Goal: Information Seeking & Learning: Compare options

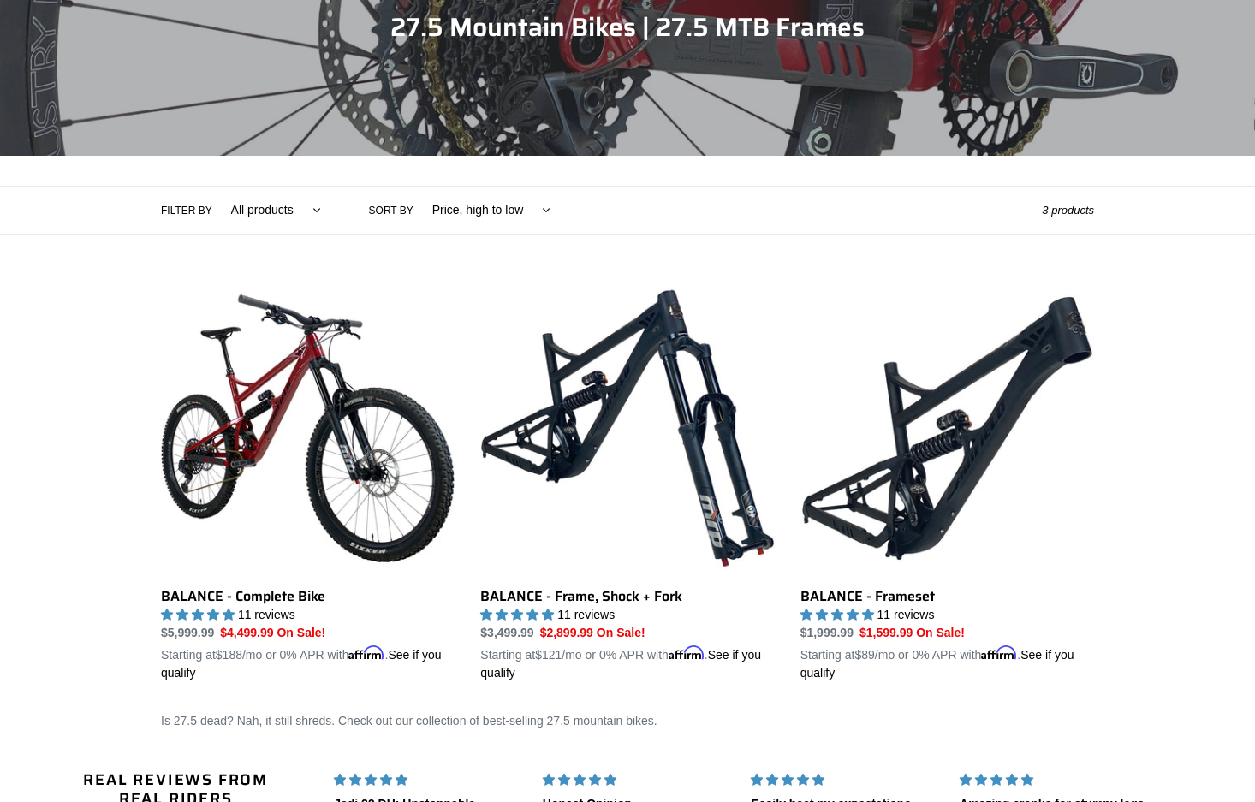
scroll to position [226, 0]
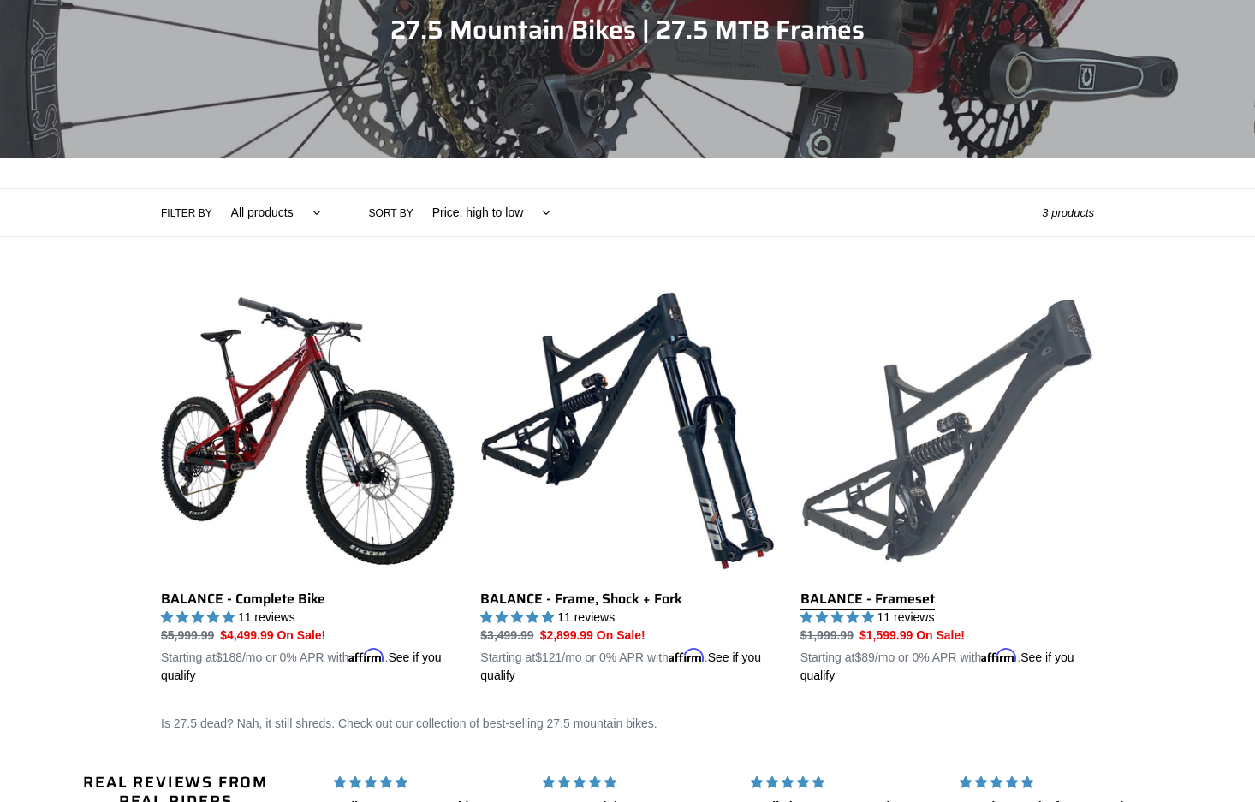
click at [964, 435] on link "BALANCE - Frameset" at bounding box center [947, 484] width 294 height 401
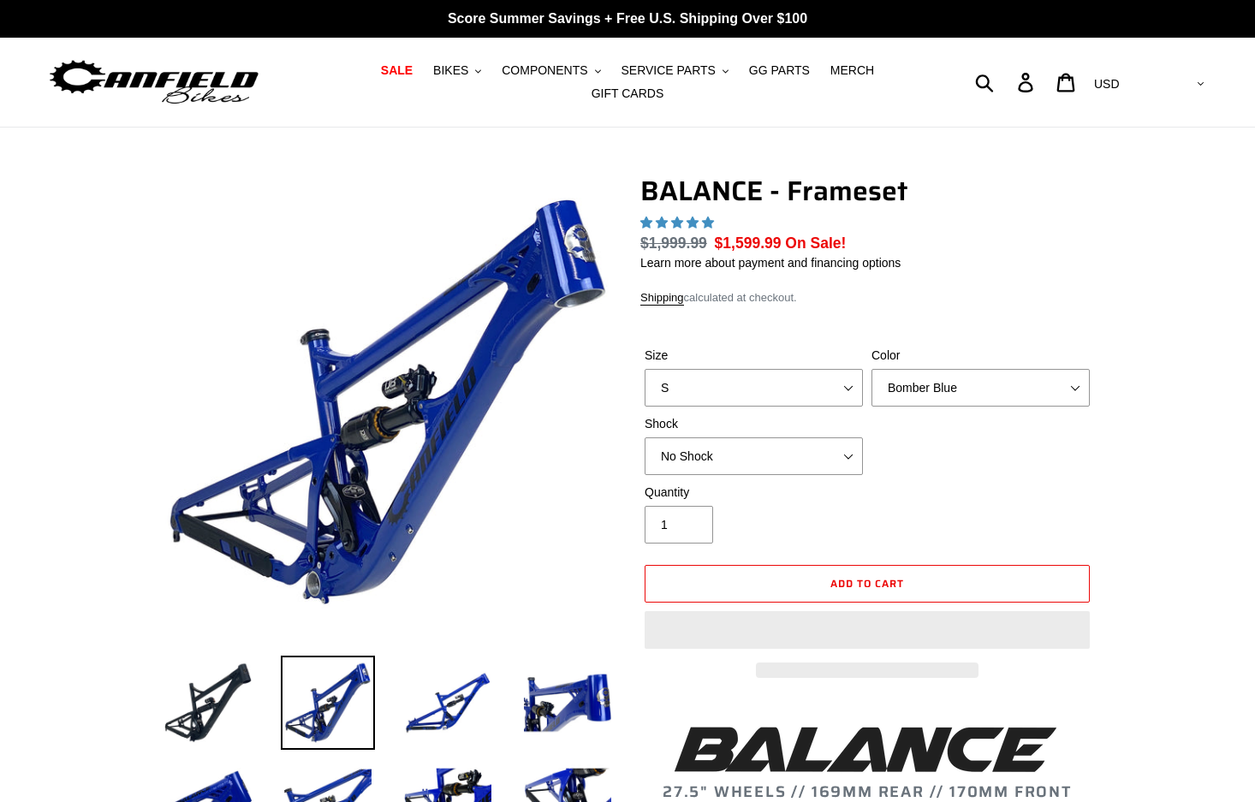
select select "highest-rating"
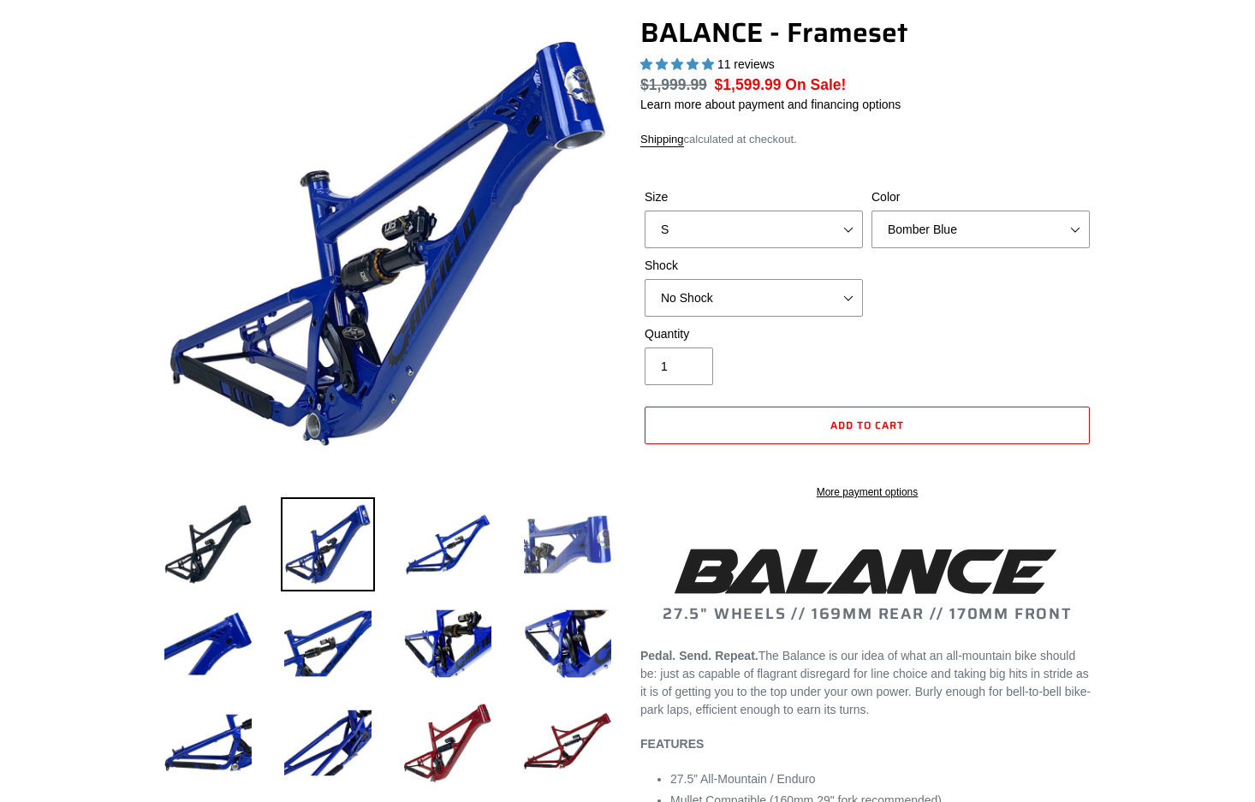
scroll to position [164, 0]
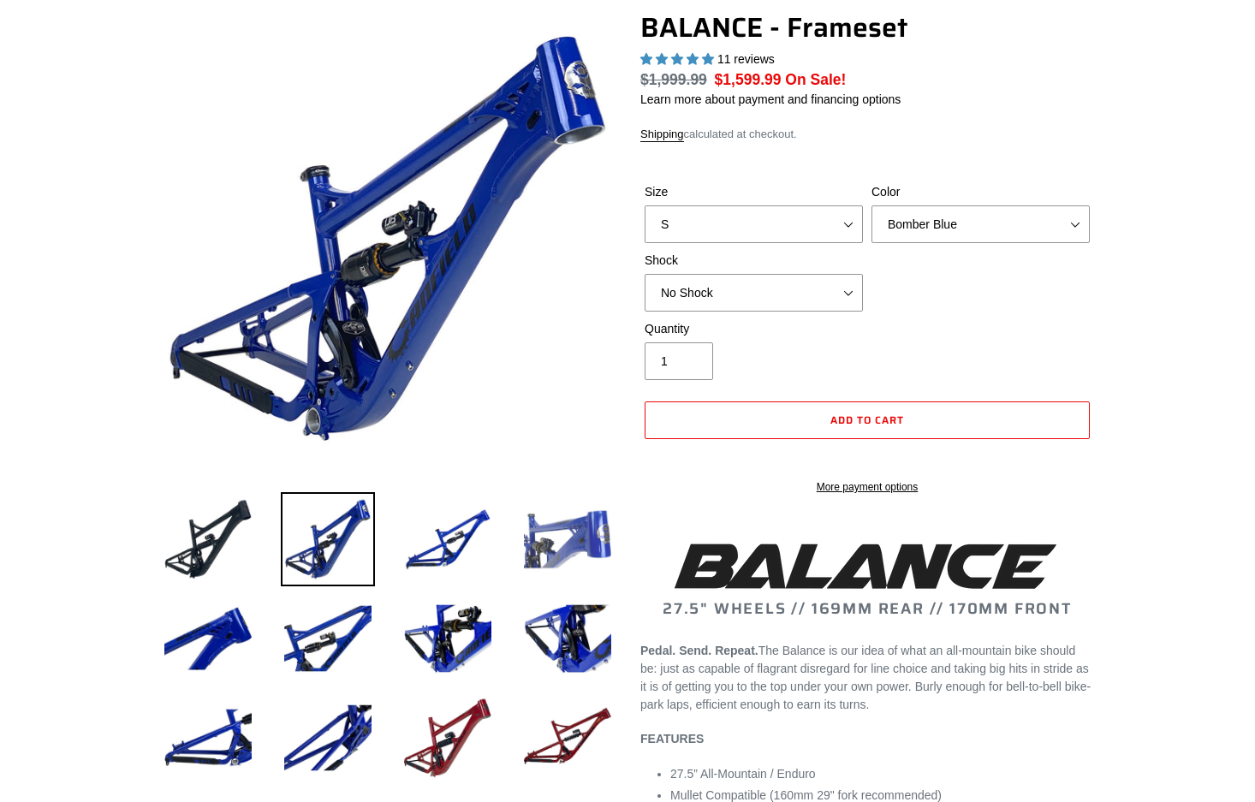
click at [577, 532] on img at bounding box center [568, 539] width 94 height 94
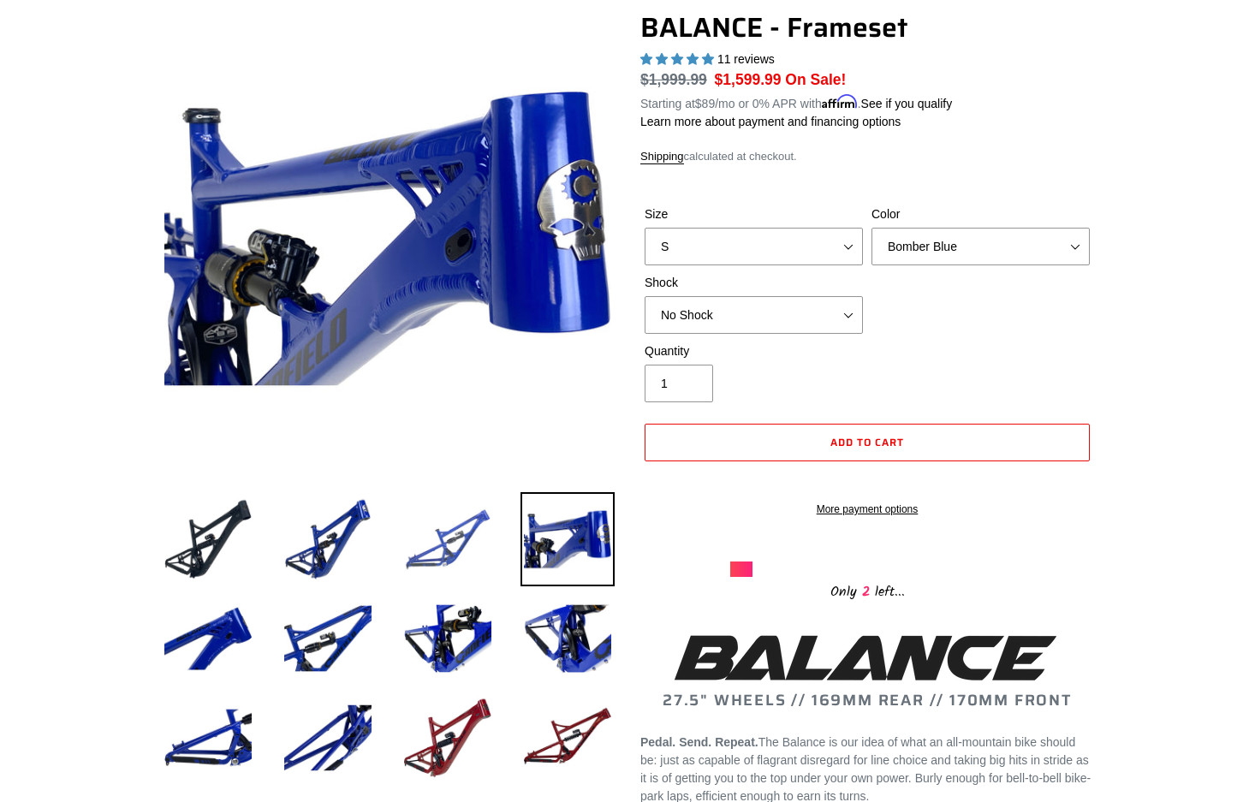
click at [462, 538] on img at bounding box center [448, 539] width 94 height 94
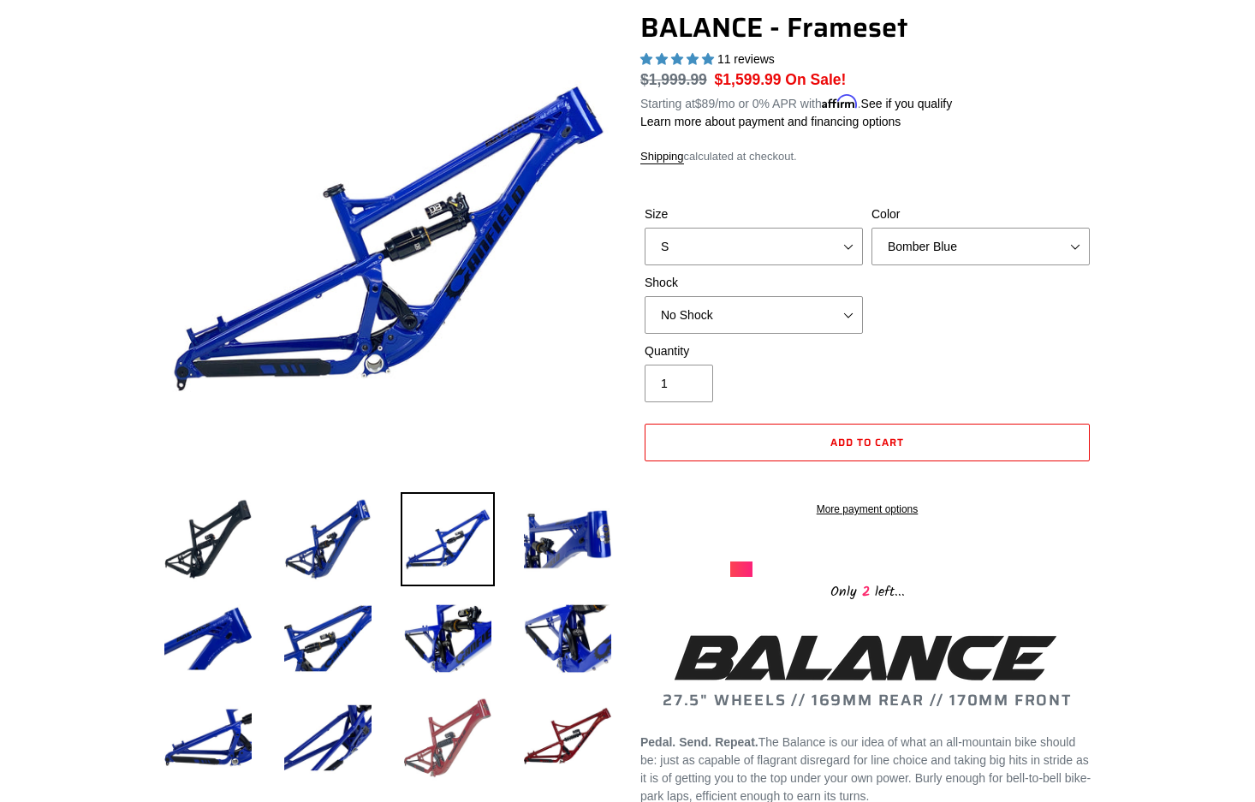
click at [468, 715] on img at bounding box center [448, 738] width 94 height 94
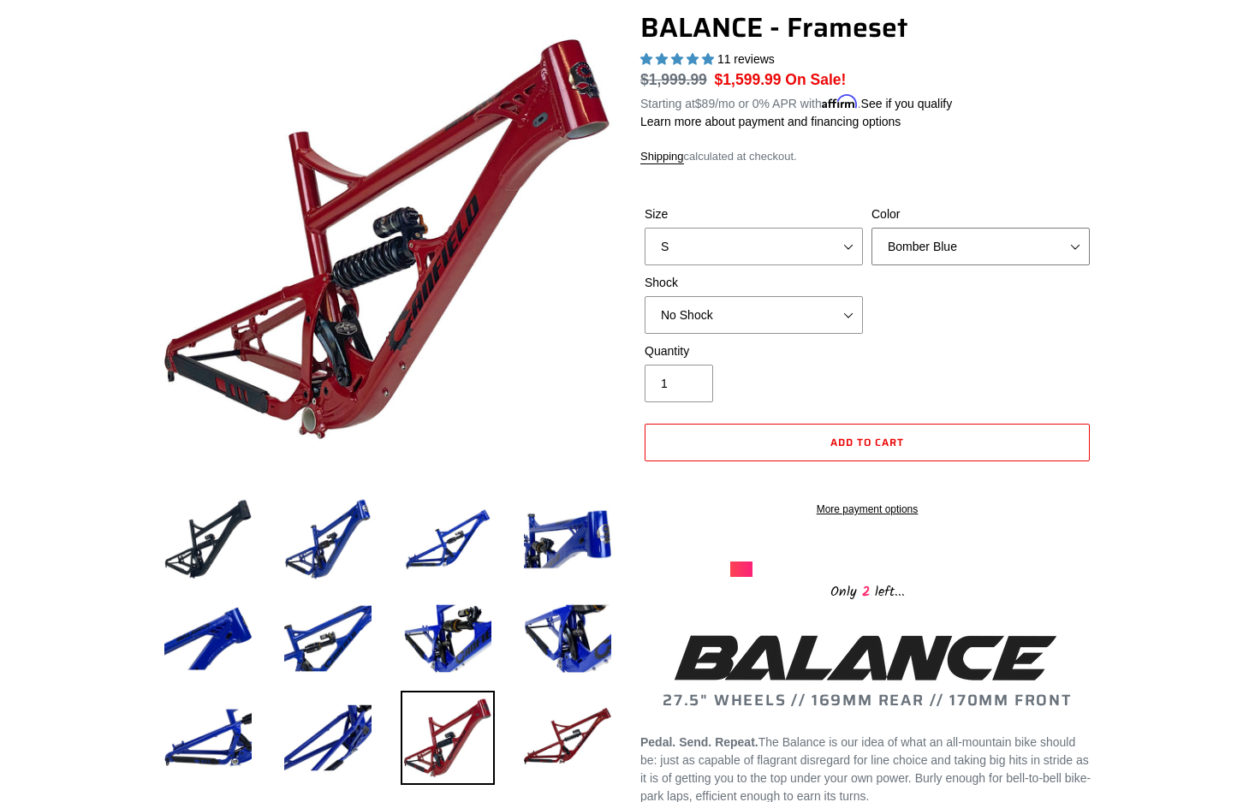
click at [955, 247] on select "Bomber Blue Goat's Blood Stealth Black" at bounding box center [981, 247] width 218 height 38
select select "Goat's Blood"
click at [872, 228] on select "Bomber Blue Goat's Blood Stealth Black" at bounding box center [981, 247] width 218 height 38
click at [729, 314] on select "No Shock Cane Creek Kitsuma Air Öhlins TTX2 Air EXT Storia V3-S" at bounding box center [754, 315] width 218 height 38
click at [645, 296] on select "No Shock Cane Creek Kitsuma Air Öhlins TTX2 Air EXT Storia V3-S" at bounding box center [754, 315] width 218 height 38
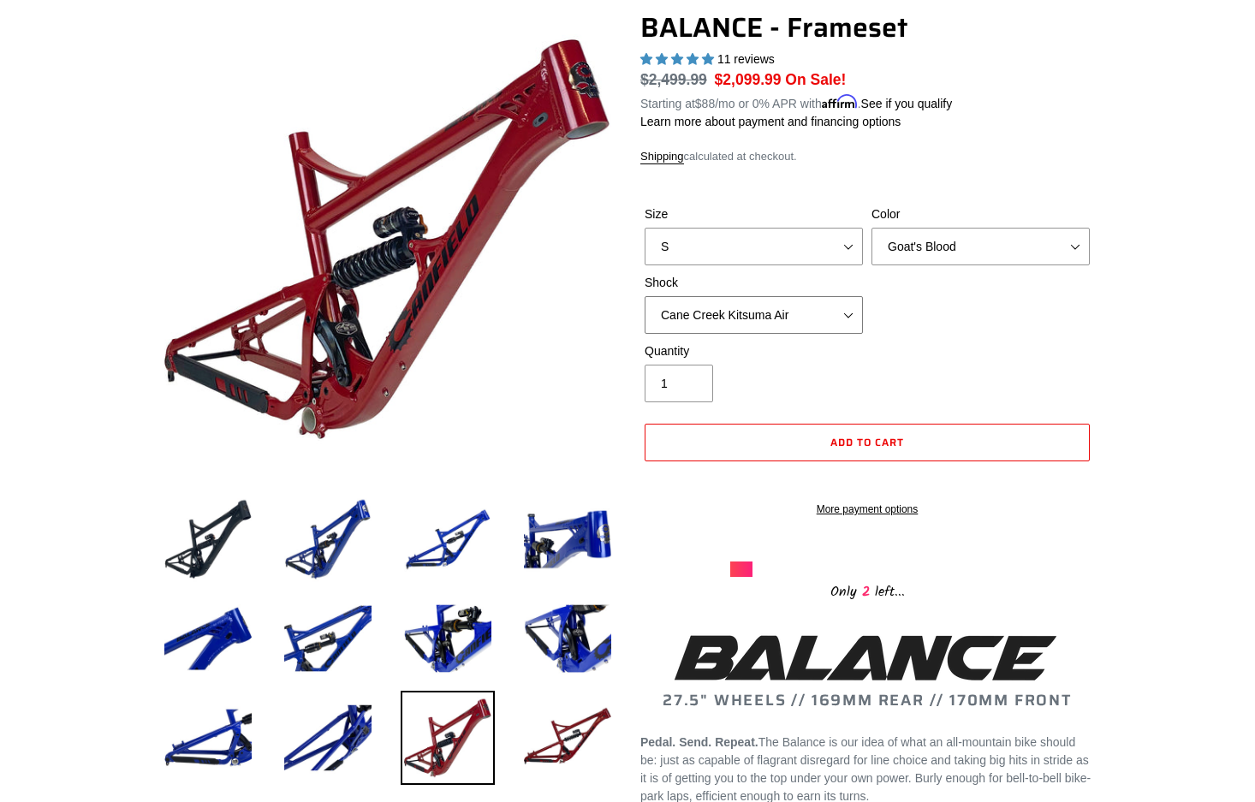
click at [741, 316] on select "No Shock Cane Creek Kitsuma Air Öhlins TTX2 Air EXT Storia V3-S" at bounding box center [754, 315] width 218 height 38
click at [645, 296] on select "No Shock Cane Creek Kitsuma Air Öhlins TTX2 Air EXT Storia V3-S" at bounding box center [754, 315] width 218 height 38
click at [747, 310] on select "No Shock Cane Creek Kitsuma Air Öhlins TTX2 Air EXT Storia V3-S" at bounding box center [754, 315] width 218 height 38
click at [645, 296] on select "No Shock Cane Creek Kitsuma Air Öhlins TTX2 Air EXT Storia V3-S" at bounding box center [754, 315] width 218 height 38
click at [733, 318] on select "No Shock Cane Creek Kitsuma Air Öhlins TTX2 Air EXT Storia V3-S" at bounding box center [754, 315] width 218 height 38
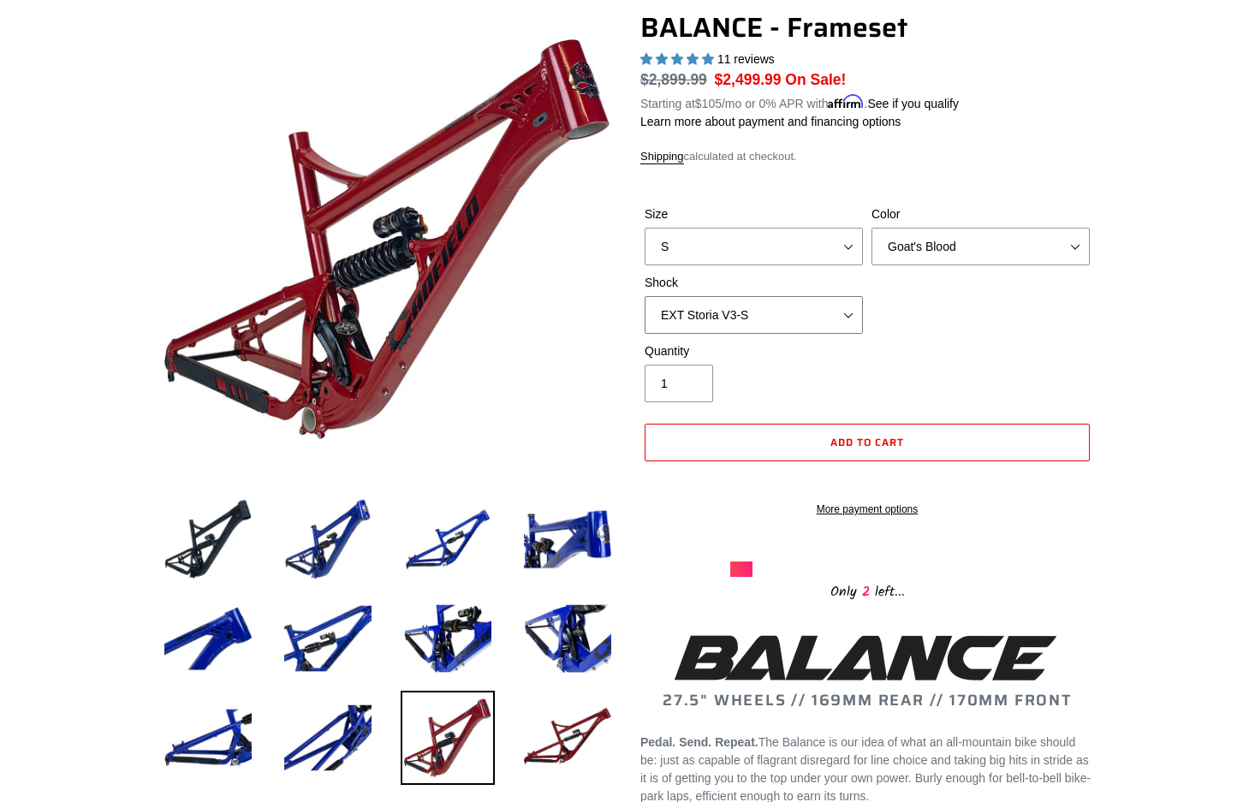
select select "Cane Creek Kitsuma Air"
click at [645, 296] on select "No Shock Cane Creek Kitsuma Air Öhlins TTX2 Air EXT Storia V3-S" at bounding box center [754, 315] width 218 height 38
click at [725, 314] on select "No Shock Cane Creek Kitsuma Air Öhlins TTX2 Air EXT Storia V3-S" at bounding box center [754, 315] width 218 height 38
click at [565, 712] on img at bounding box center [568, 738] width 94 height 94
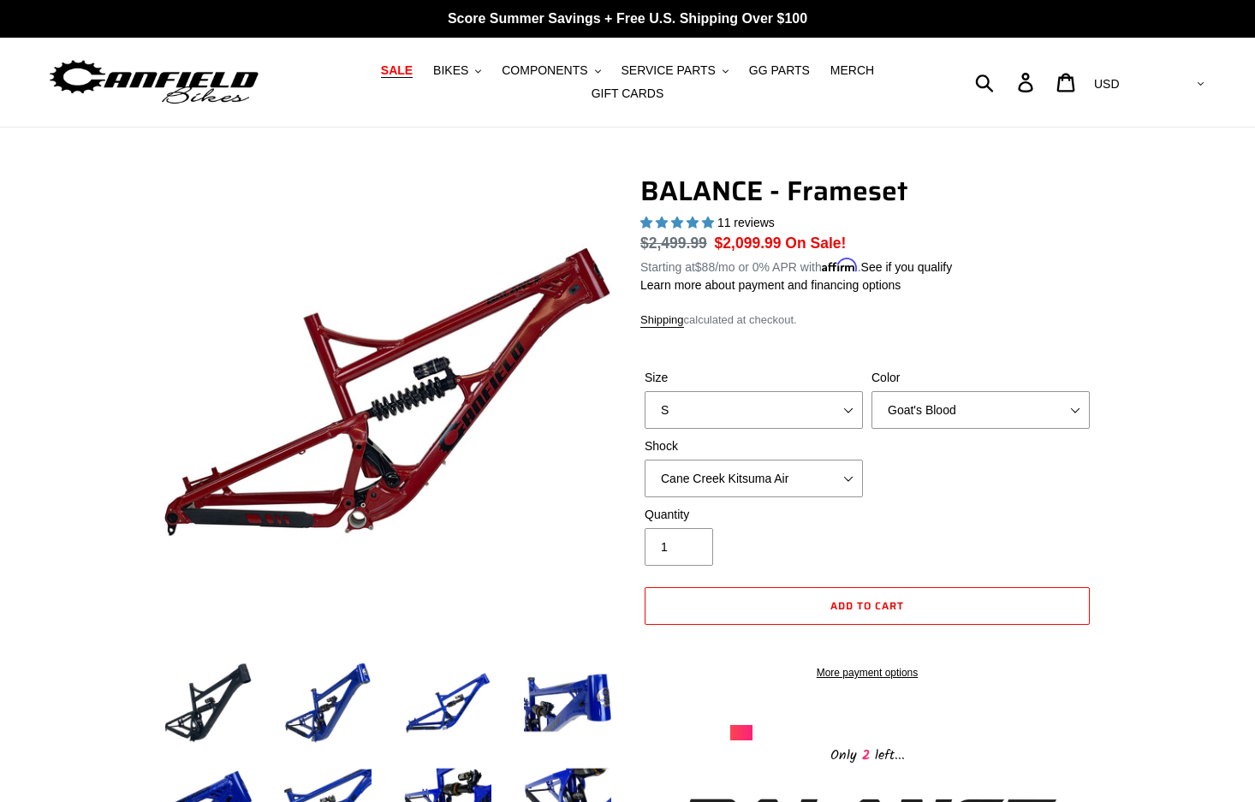
click at [404, 69] on span "SALE" at bounding box center [397, 70] width 32 height 15
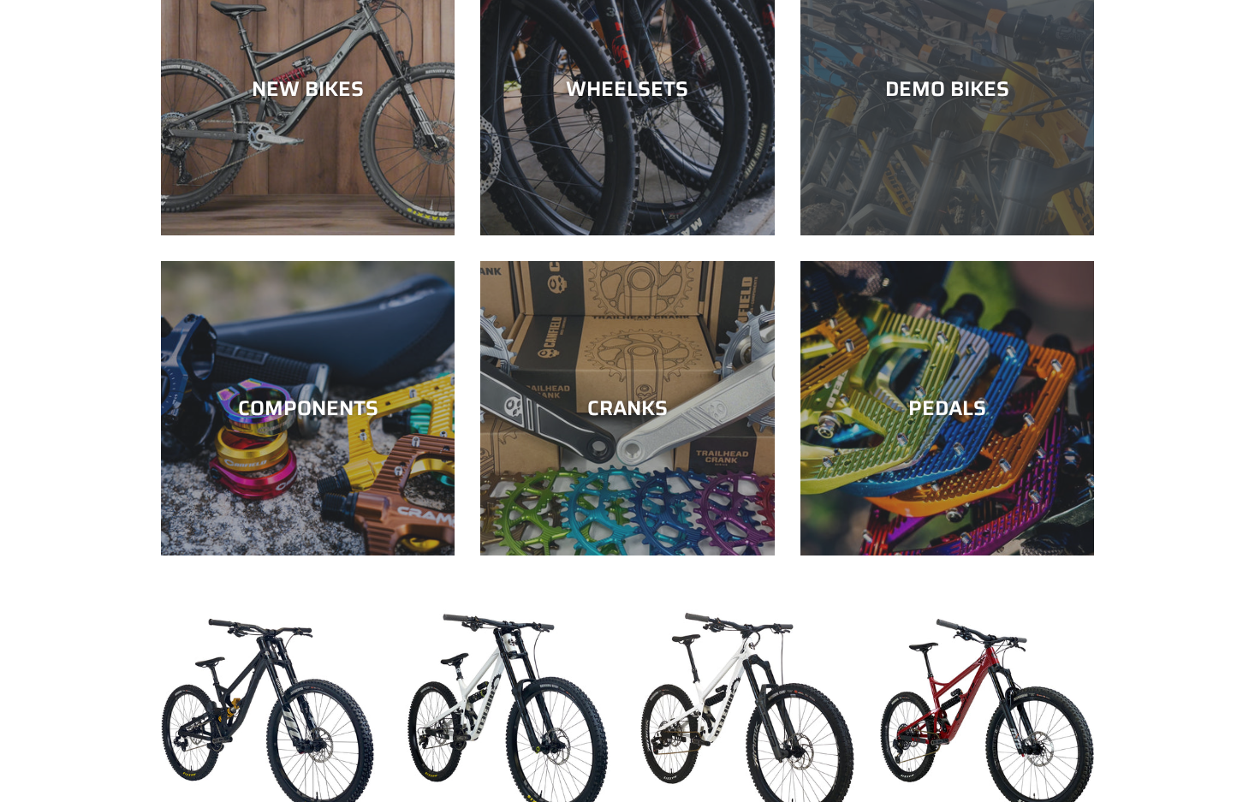
click at [923, 96] on div "DEMO BIKES" at bounding box center [947, 88] width 294 height 25
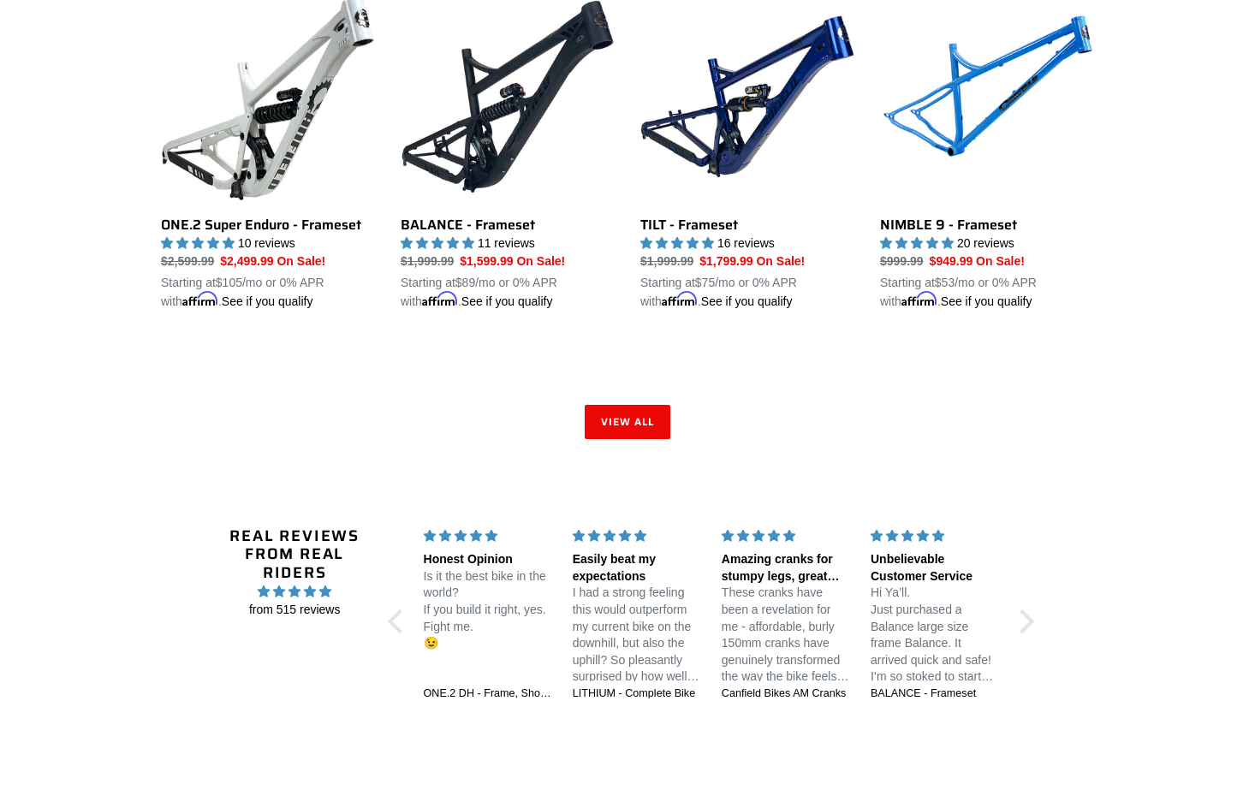
scroll to position [2633, 0]
